Goal: Use online tool/utility: Utilize a website feature to perform a specific function

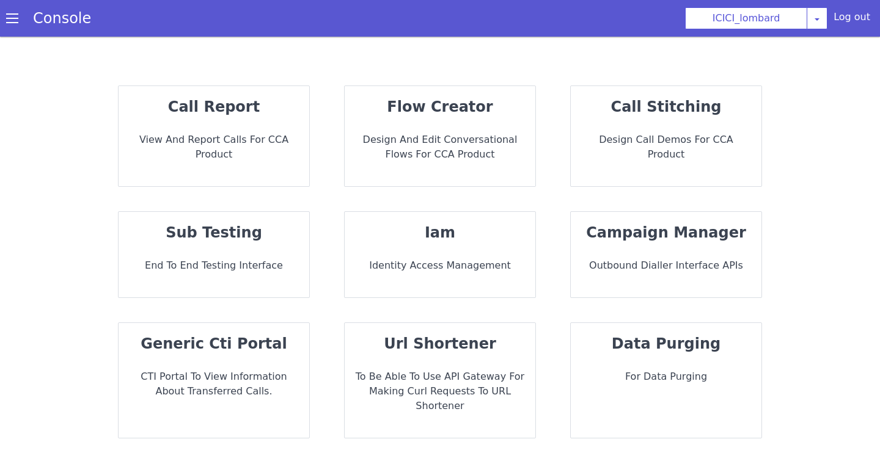
click at [406, 149] on p "Design and Edit Conversational flows for CCA Product" at bounding box center [439, 147] width 171 height 29
click at [431, 163] on div "flow creator Design and Edit Conversational flows for CCA Product" at bounding box center [440, 136] width 191 height 100
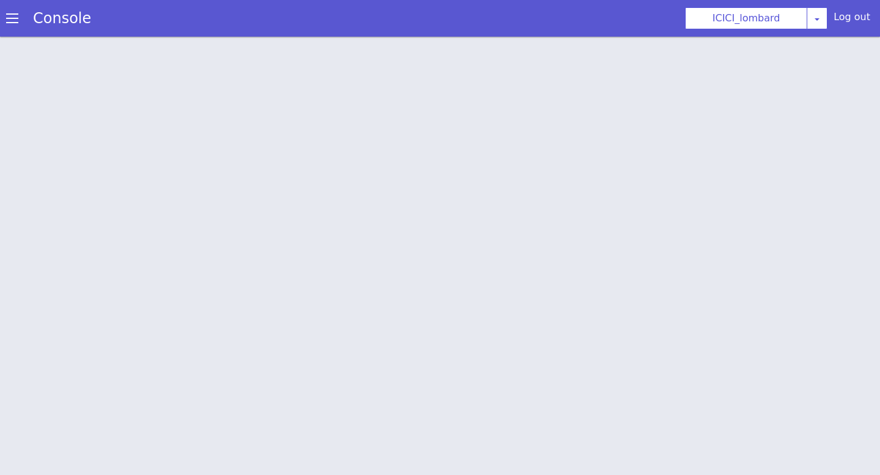
scroll to position [4, 0]
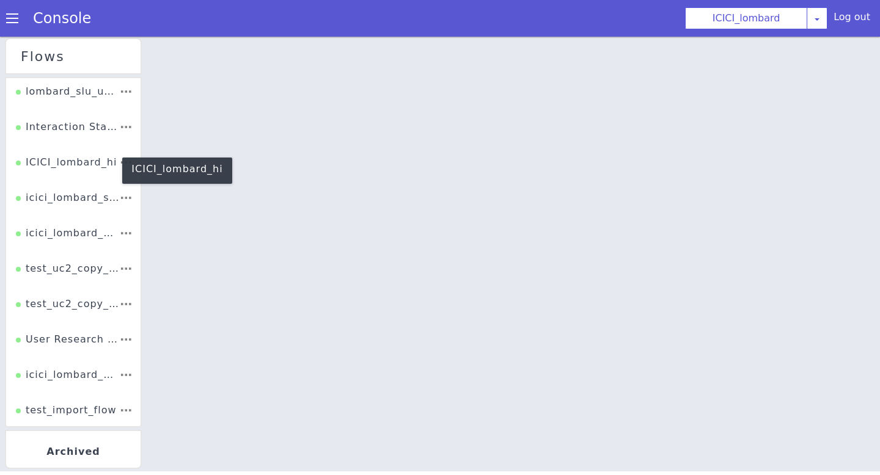
click at [103, 146] on div "ICICI_lombard_hi" at bounding box center [77, 129] width 103 height 33
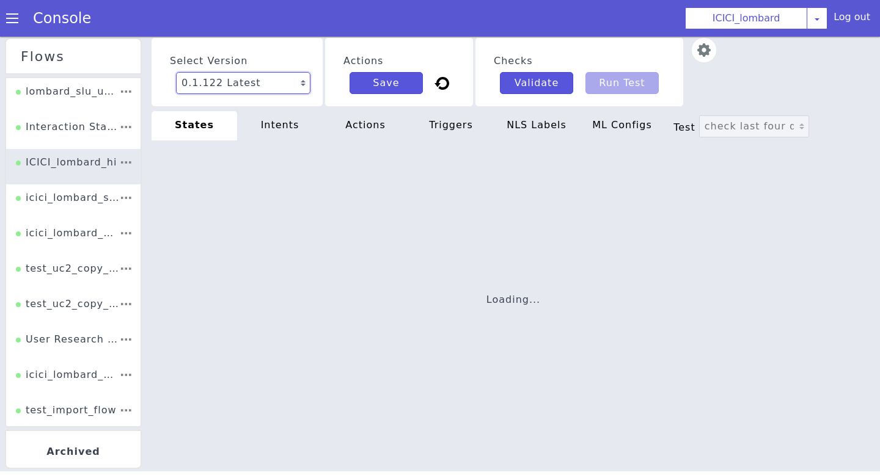
click at [233, 246] on select "0.1.122 Latest 0.1.121 Current 0.1.120 0.1.119 0.1.118 0.1.117 0.1.116 0.1.115 …" at bounding box center [184, 306] width 100 height 120
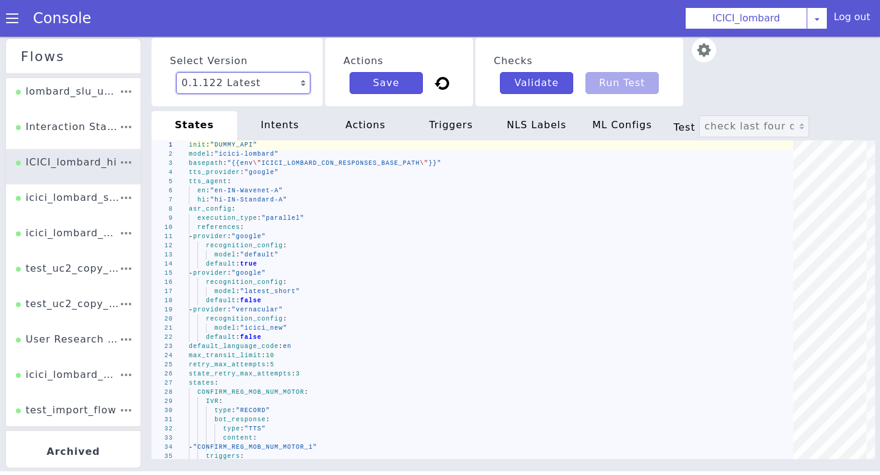
click at [273, 87] on select "0.1.122 Latest 0.1.121 Current 0.1.120 0.1.119 0.1.118 0.1.117 0.1.116 0.1.115 …" at bounding box center [242, 84] width 134 height 23
click at [436, 126] on div "actions" at bounding box center [476, 110] width 81 height 81
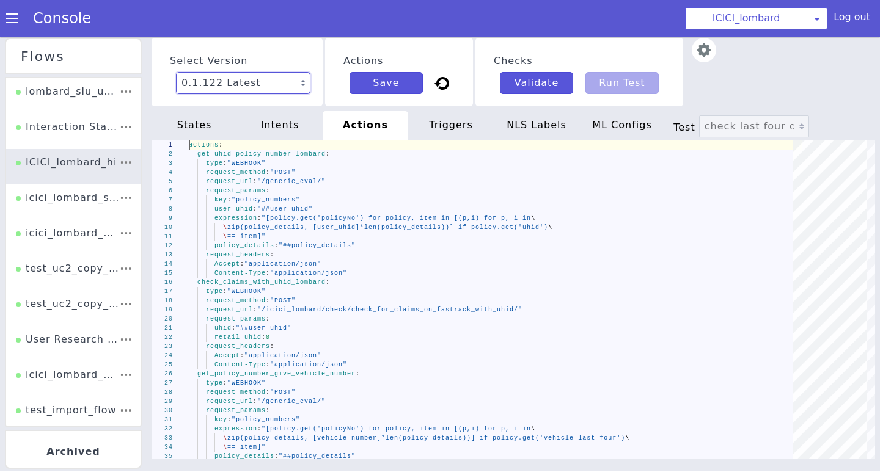
click at [225, 318] on select "0.1.122 Latest 0.1.121 Current 0.1.120 0.1.119 0.1.118 0.1.117 0.1.116 0.1.115 …" at bounding box center [214, 385] width 64 height 134
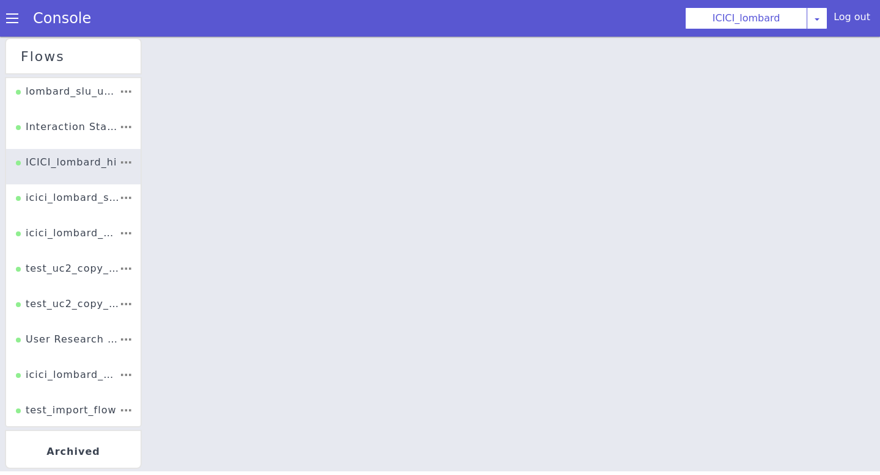
select select "0.1.121"
